Goal: Transaction & Acquisition: Purchase product/service

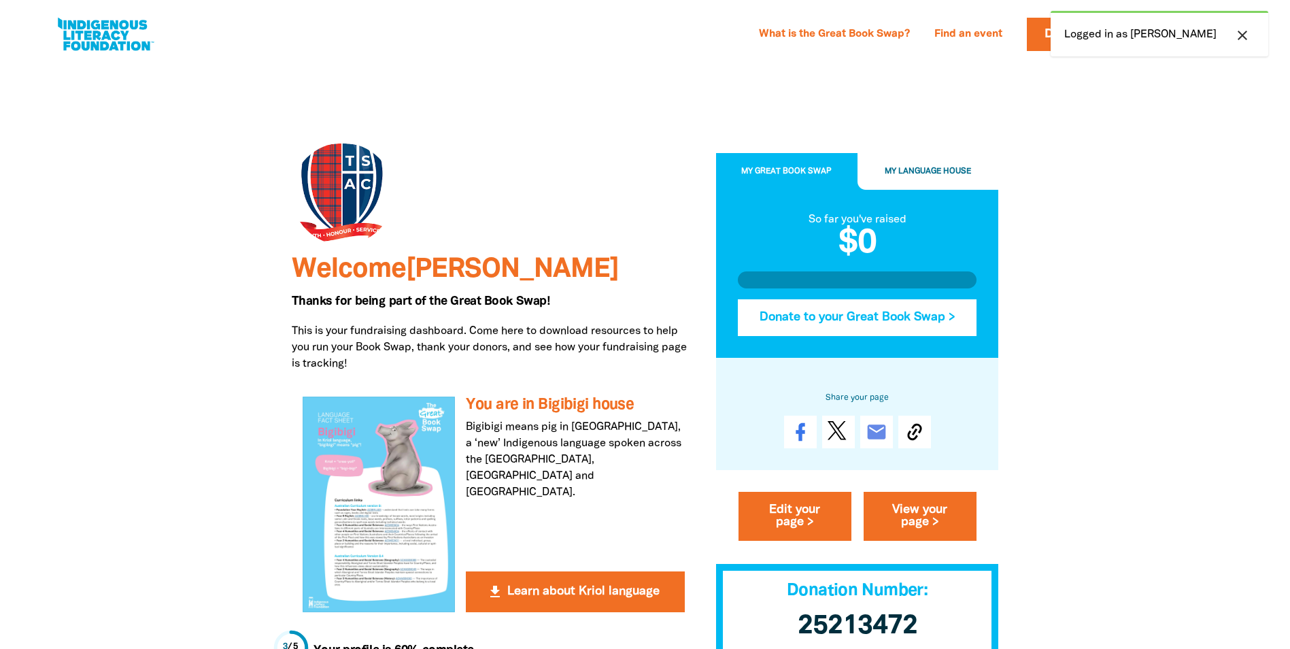
click at [860, 315] on button "Donate to your Great Book Swap >" at bounding box center [857, 317] width 239 height 37
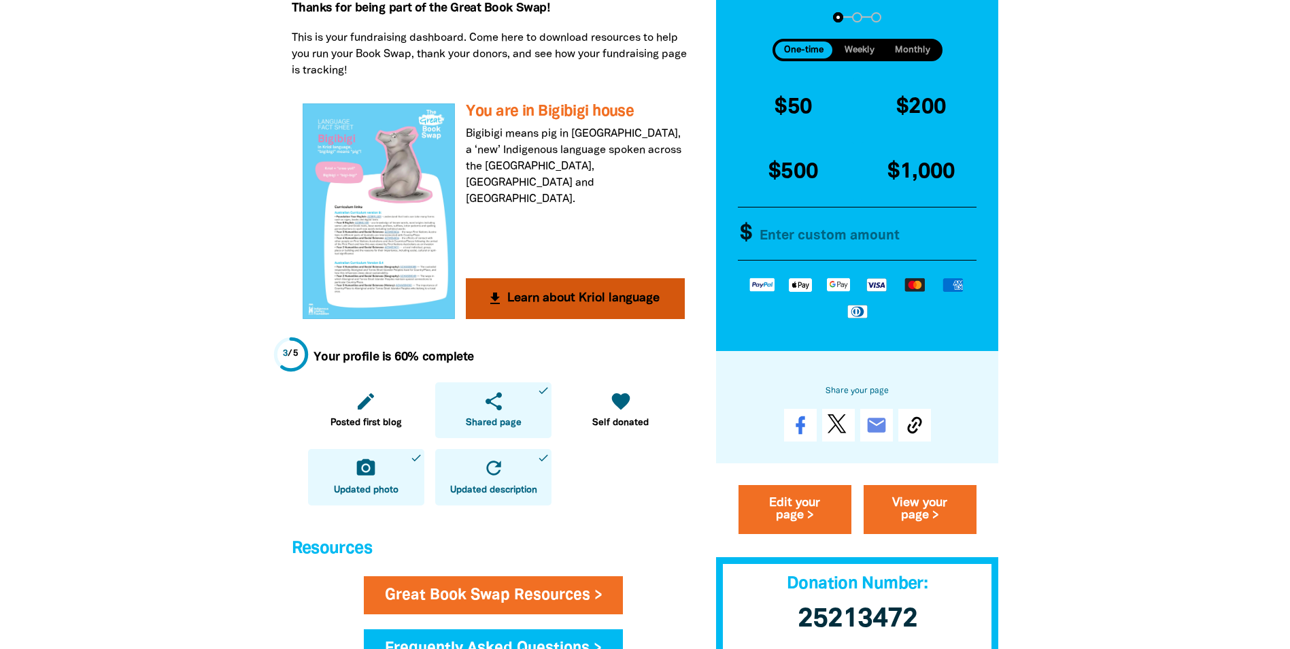
scroll to position [136, 0]
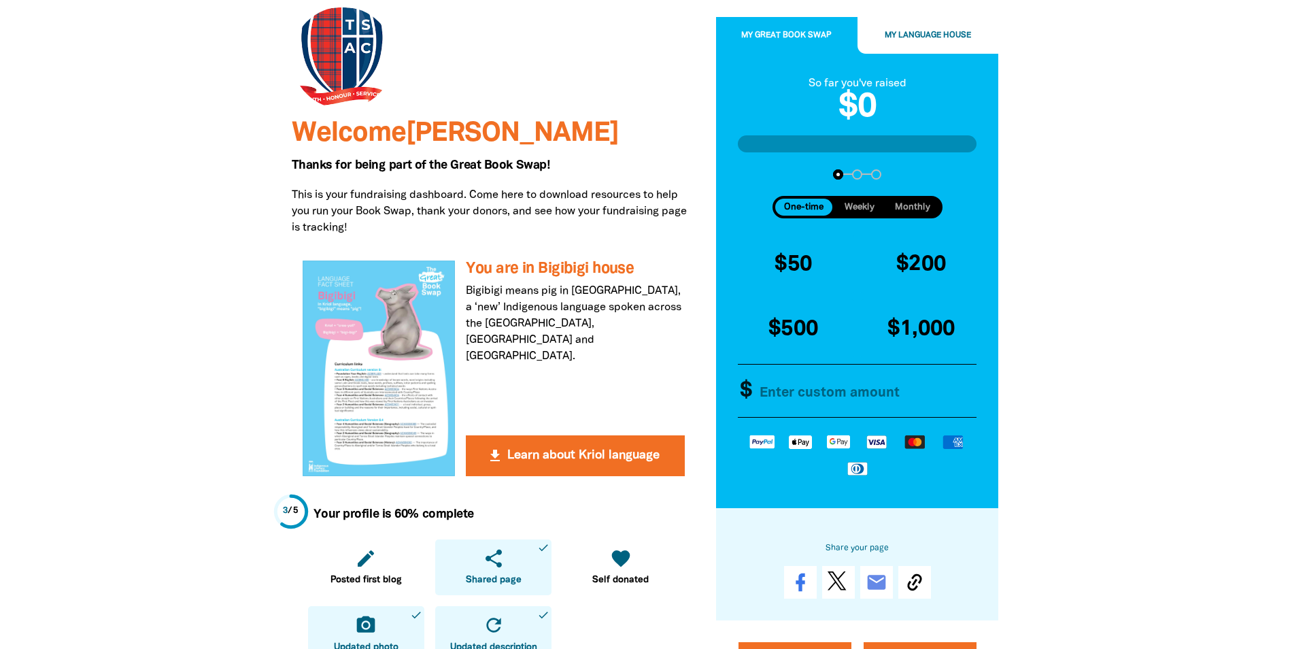
click at [826, 394] on input "Other Amount" at bounding box center [864, 391] width 234 height 52
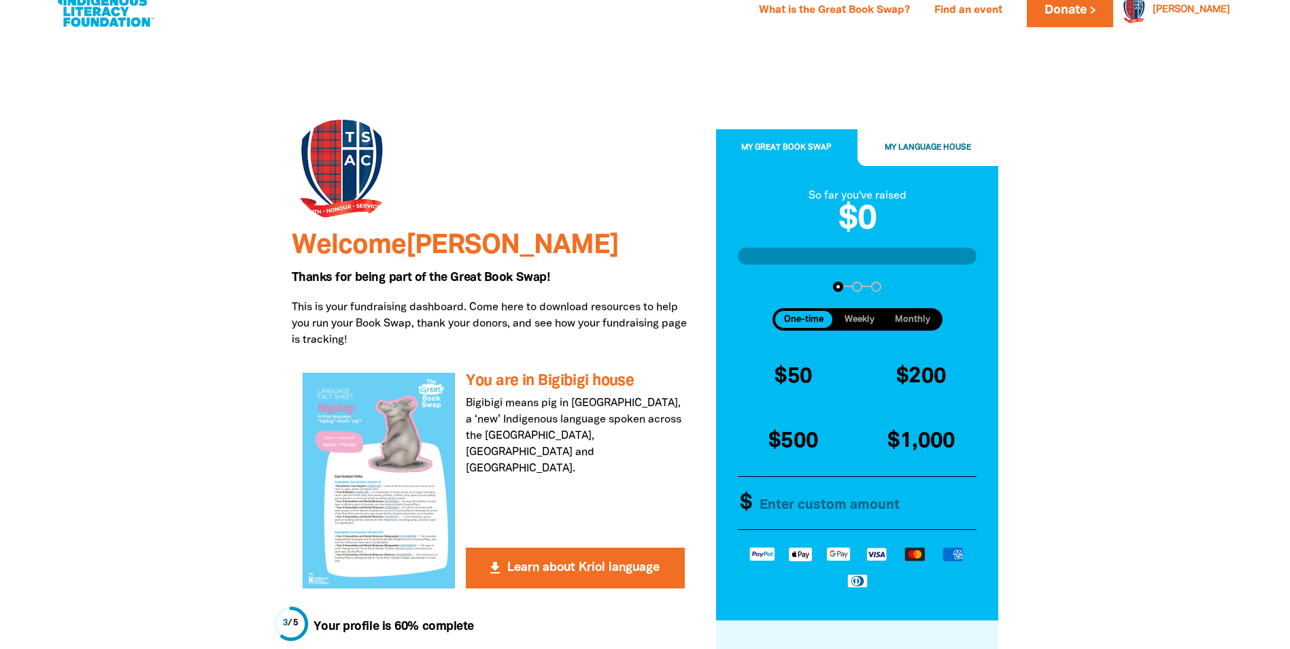
scroll to position [0, 0]
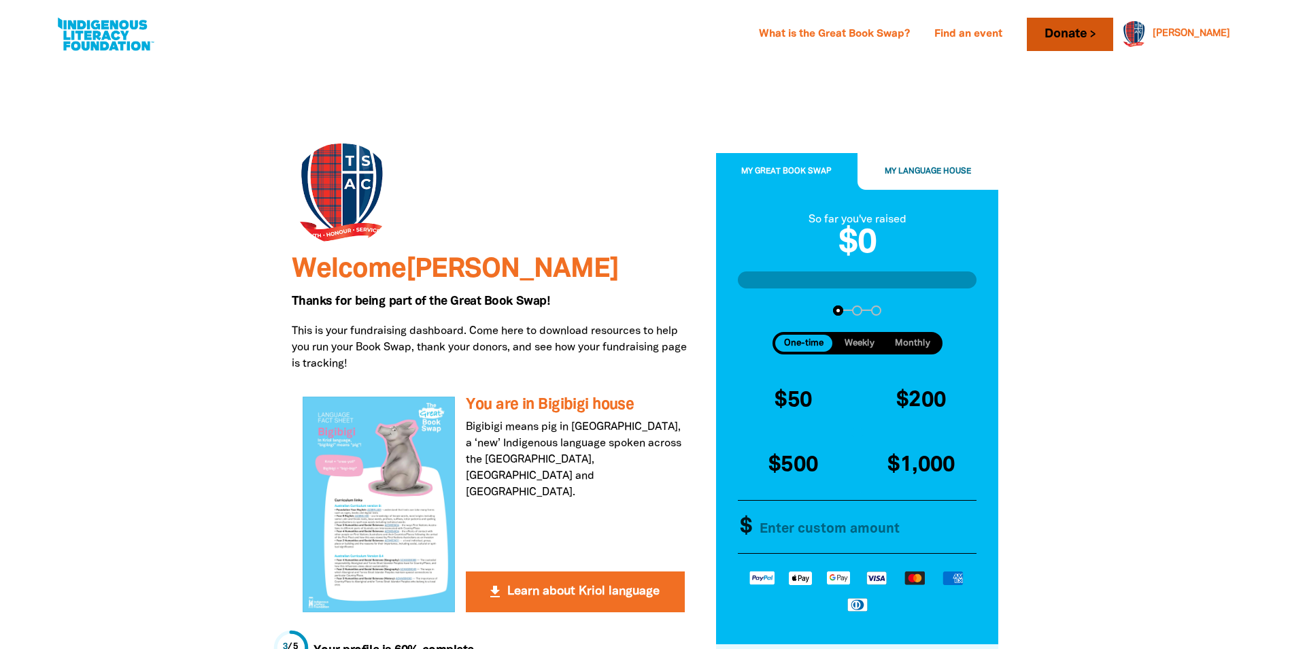
click at [1104, 45] on link "Donate" at bounding box center [1070, 34] width 86 height 33
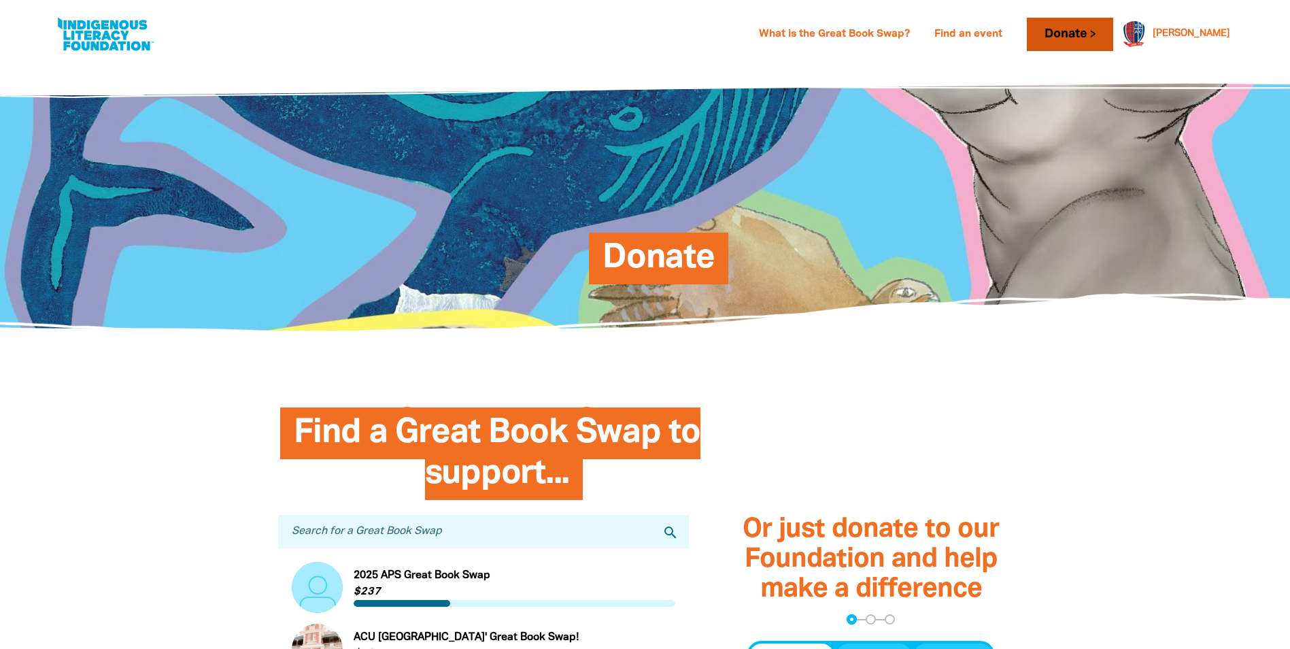
click at [1096, 37] on link "Donate" at bounding box center [1070, 34] width 86 height 33
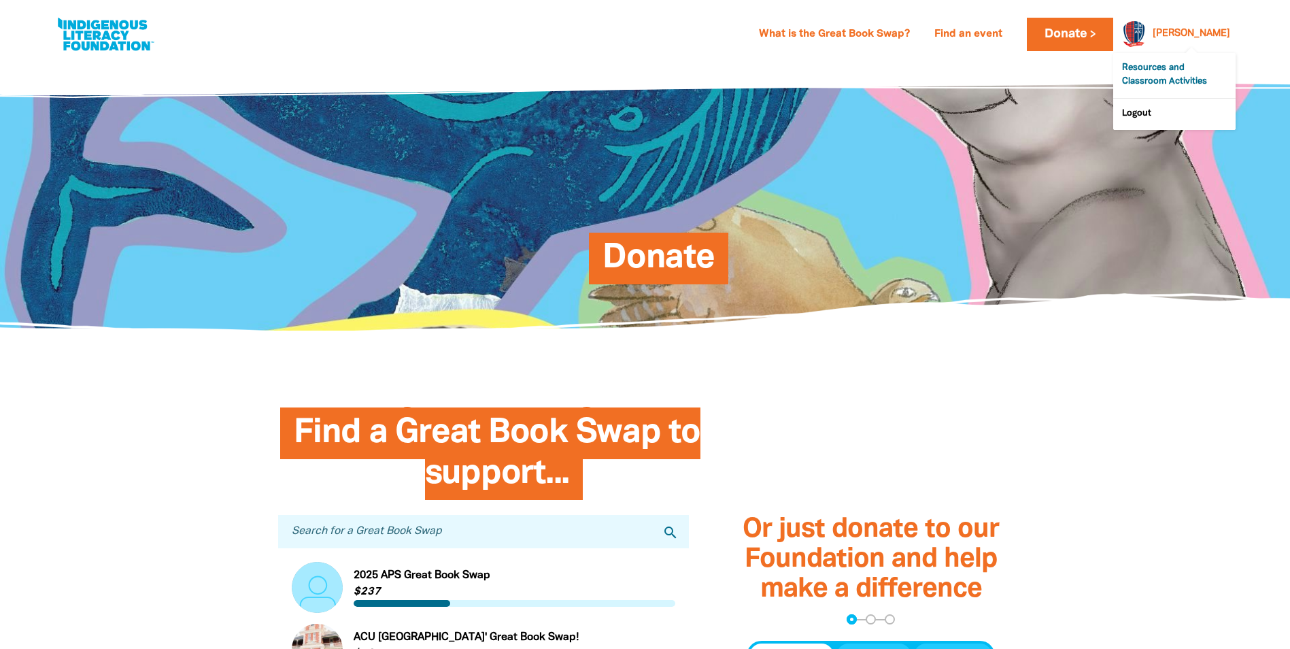
click at [1148, 82] on link "Resources and Classroom Activities" at bounding box center [1174, 75] width 122 height 45
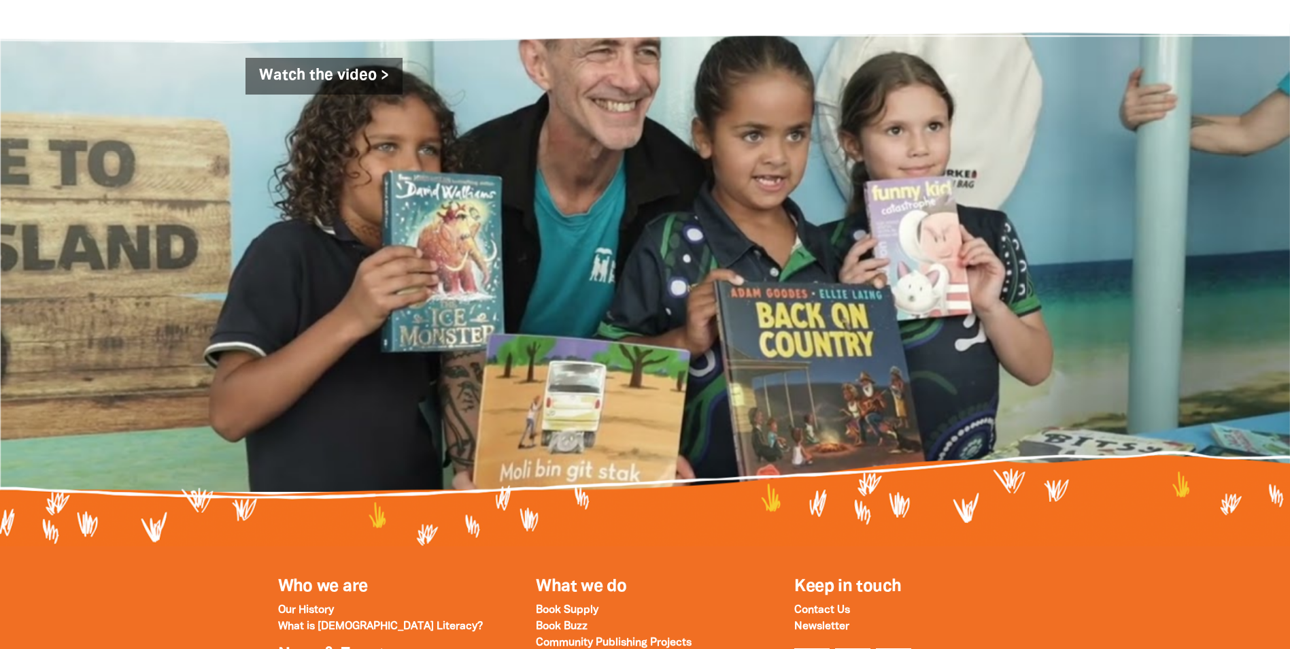
scroll to position [4463, 0]
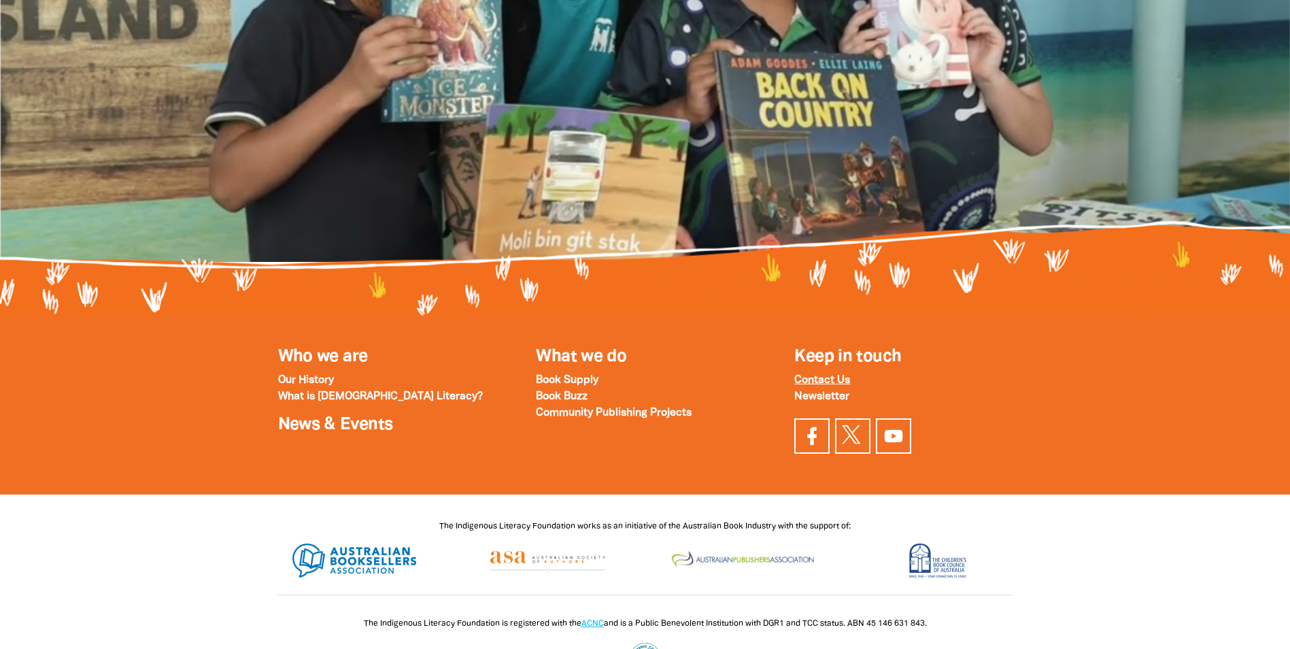
click at [806, 375] on strong "Contact Us" at bounding box center [822, 380] width 56 height 10
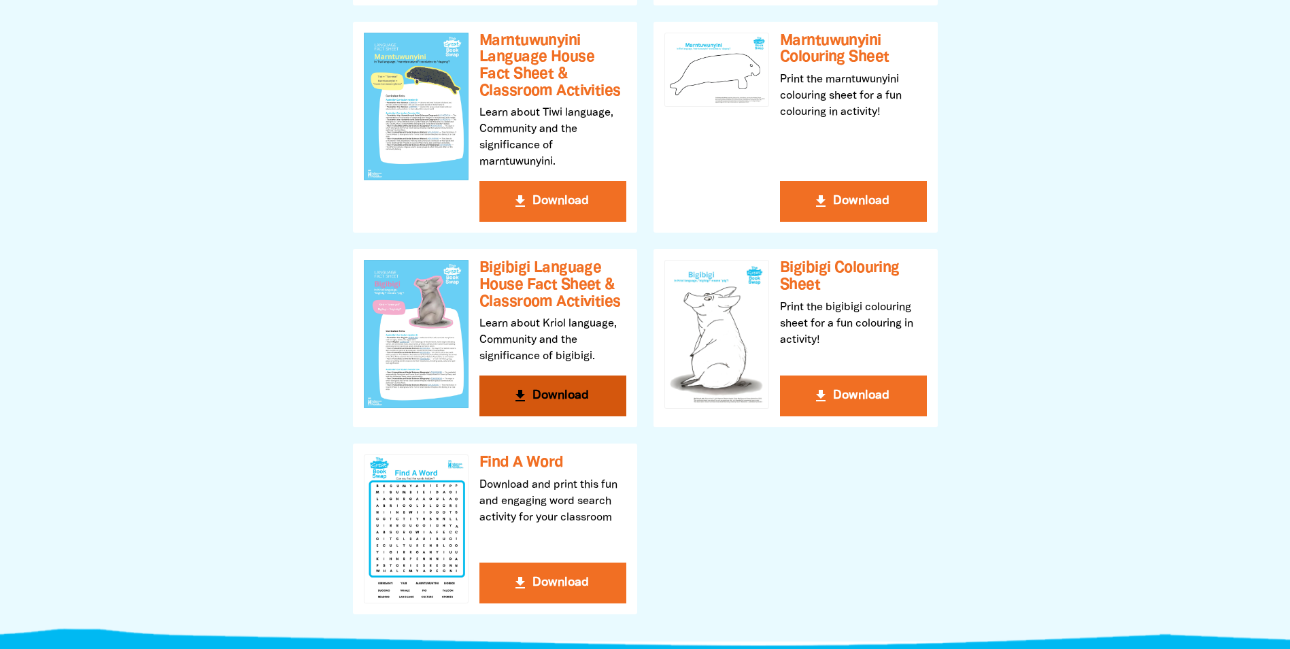
scroll to position [884, 0]
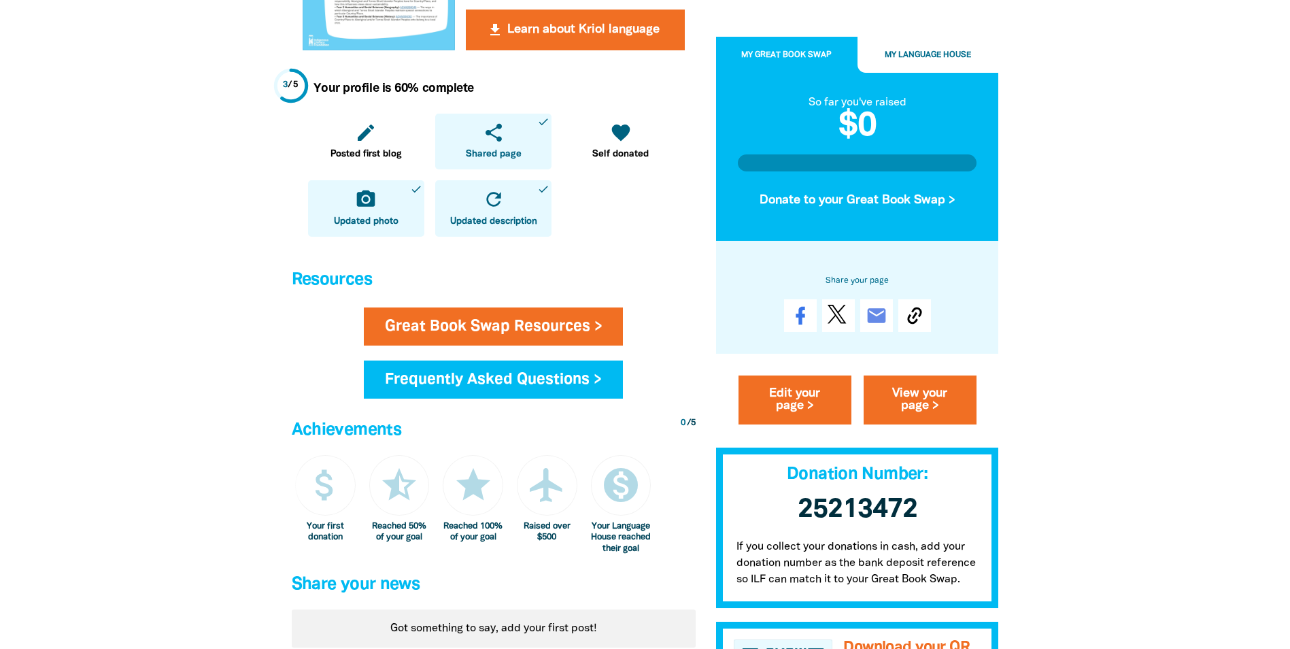
scroll to position [476, 0]
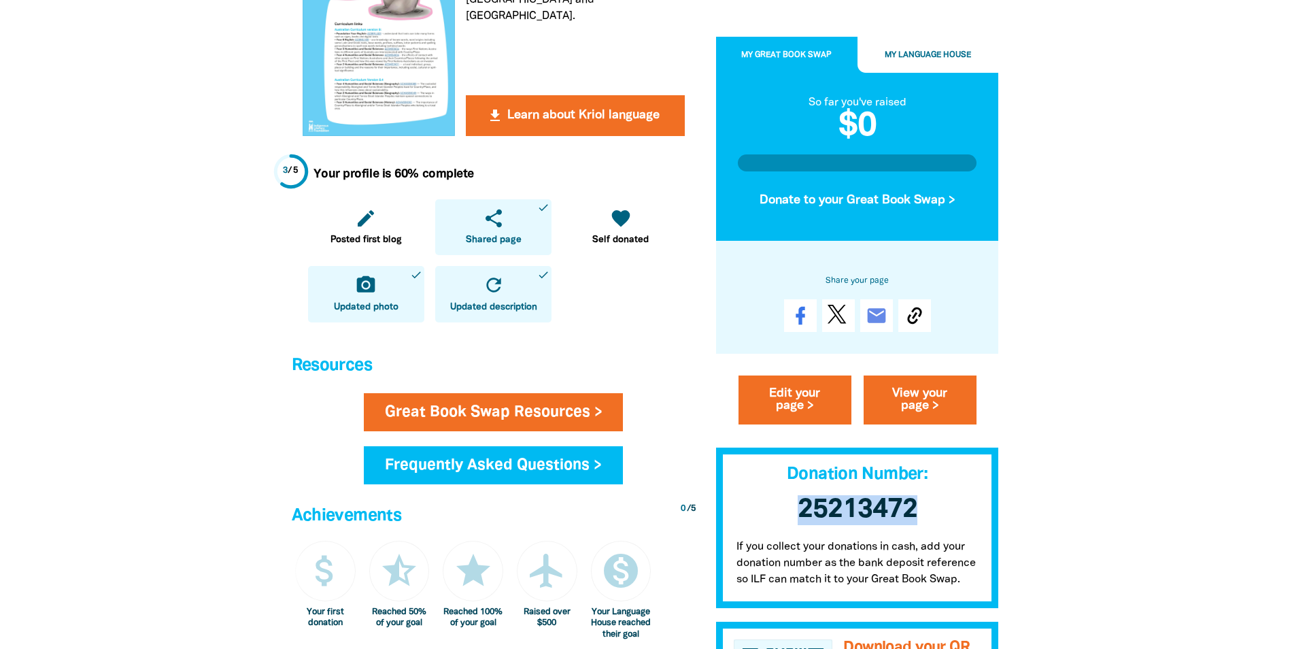
drag, startPoint x: 933, startPoint y: 507, endPoint x: 789, endPoint y: 525, distance: 145.2
click at [789, 525] on h3 "25213472 ﻿" at bounding box center [857, 509] width 283 height 57
copy span "25213472"
